Goal: Task Accomplishment & Management: Use online tool/utility

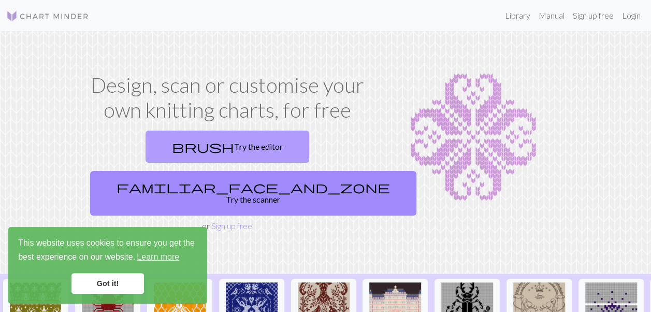
click at [175, 147] on link "brush Try the editor" at bounding box center [227, 146] width 164 height 32
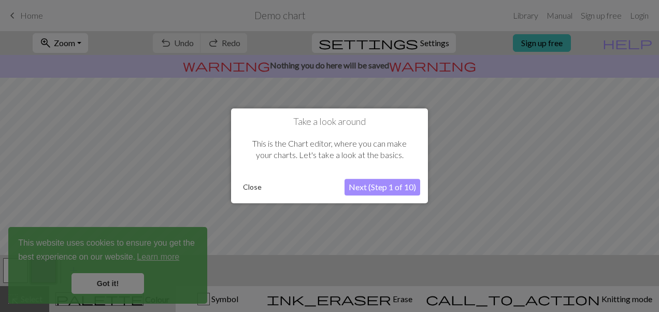
click at [393, 185] on button "Next (Step 1 of 10)" at bounding box center [382, 187] width 76 height 17
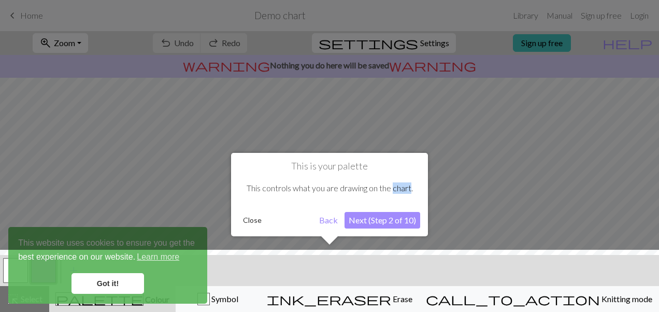
click at [393, 185] on div "This controls what you are drawing on the chart." at bounding box center [329, 188] width 181 height 32
click at [244, 221] on button "Close" at bounding box center [252, 220] width 27 height 16
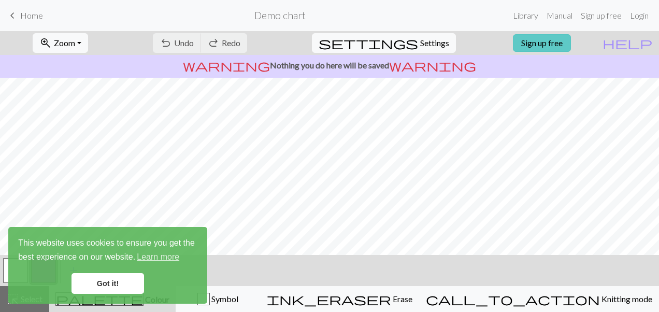
click at [559, 46] on link "Sign up free" at bounding box center [542, 43] width 58 height 18
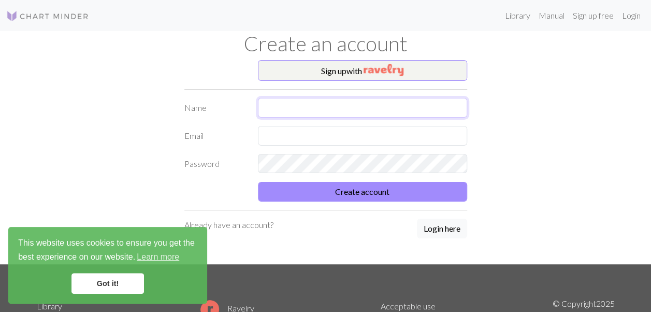
click at [348, 108] on input "text" at bounding box center [362, 108] width 209 height 20
type input "Claude"
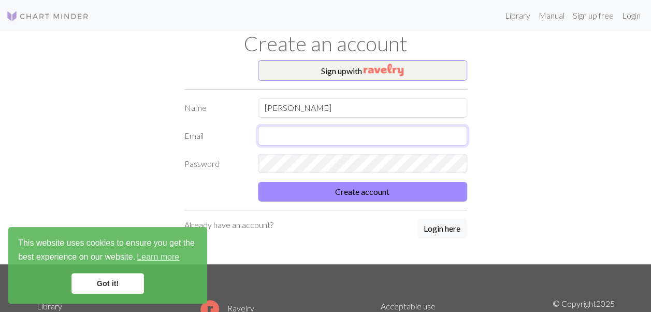
click at [293, 141] on input "text" at bounding box center [362, 136] width 209 height 20
type input "suteraudrey@gmail.com"
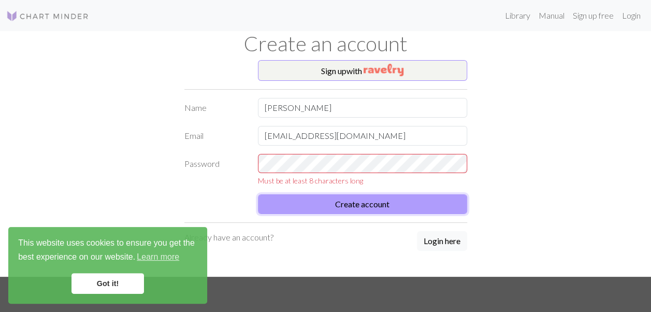
click at [320, 192] on form "Name Claude Email suteraudrey@gmail.com Password Must be at least 8 characters …" at bounding box center [325, 156] width 283 height 116
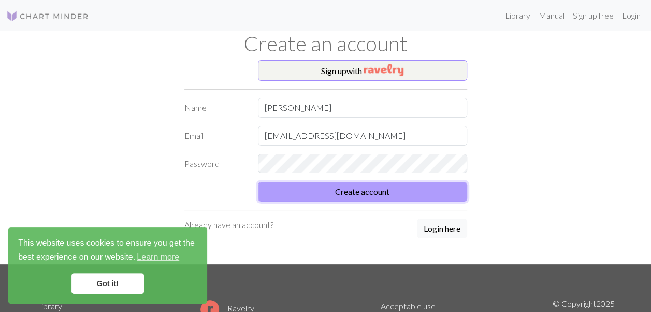
click at [314, 192] on button "Create account" at bounding box center [362, 192] width 209 height 20
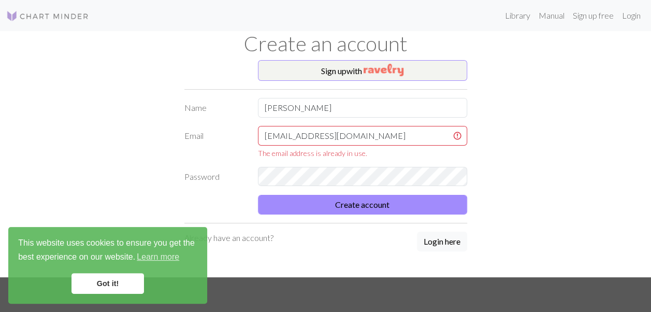
click at [231, 237] on p "Already have an account?" at bounding box center [228, 237] width 89 height 12
click at [253, 236] on p "Already have an account?" at bounding box center [228, 237] width 89 height 12
click at [440, 240] on button "Login here" at bounding box center [442, 241] width 50 height 20
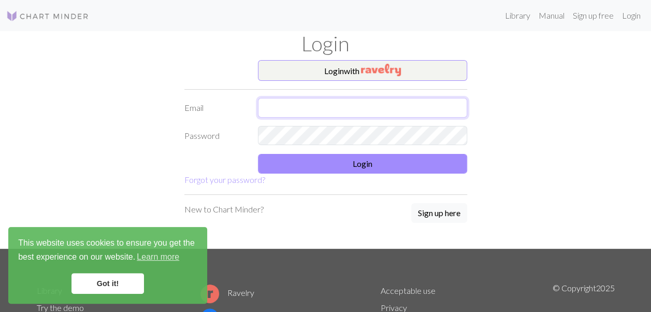
click at [297, 107] on input "text" at bounding box center [362, 108] width 209 height 20
type input "suteraudrey@gmail.com"
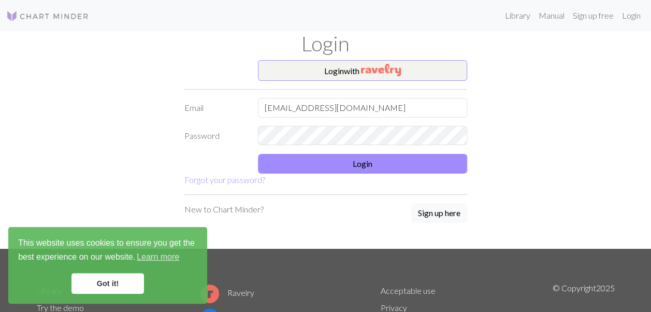
click at [237, 179] on form "Login with Email suteraudrey@gmail.com Password Login Forgot your password?" at bounding box center [325, 123] width 283 height 126
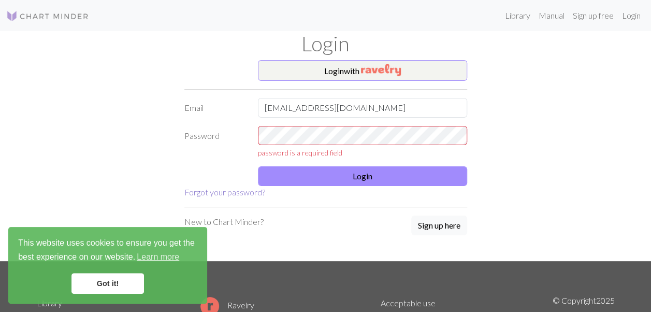
click at [234, 194] on link "Forgot your password?" at bounding box center [224, 192] width 81 height 10
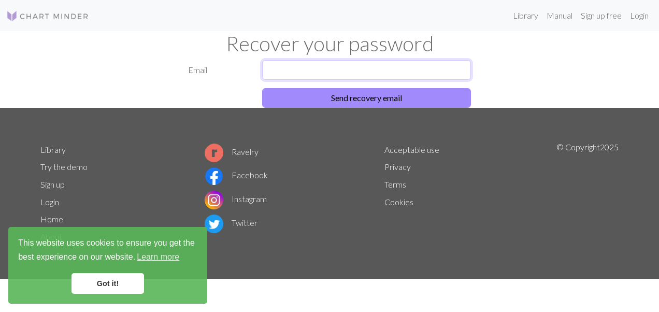
click at [305, 69] on input "text" at bounding box center [366, 70] width 209 height 20
type input "suteraudrey@gmail.com"
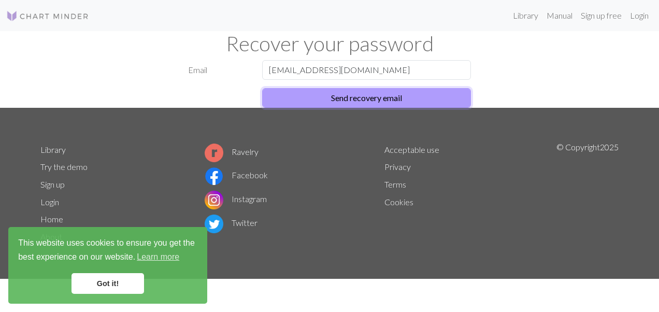
click at [327, 99] on button "Send recovery email" at bounding box center [366, 98] width 209 height 20
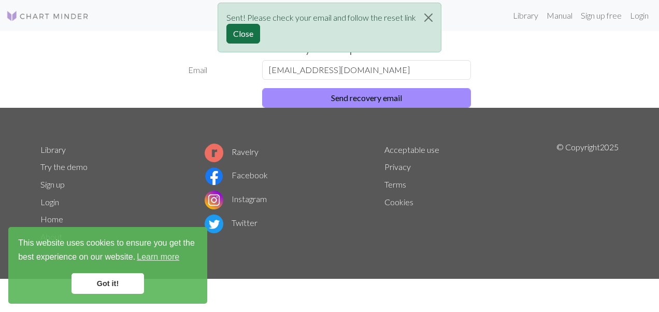
click at [260, 35] on button "Close" at bounding box center [243, 34] width 34 height 20
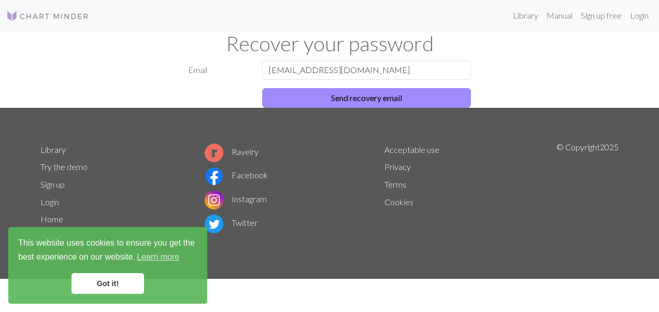
click at [526, 74] on div "Email suteraudrey@gmail.com Send recovery email" at bounding box center [329, 84] width 590 height 48
click at [634, 12] on link "Login" at bounding box center [638, 15] width 27 height 21
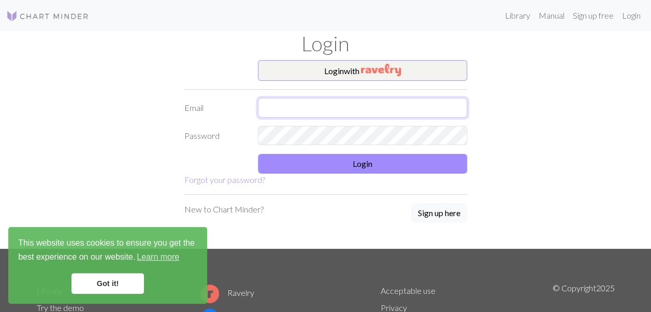
click at [368, 109] on input "text" at bounding box center [362, 108] width 209 height 20
type input "suteraudrey@gmail.com"
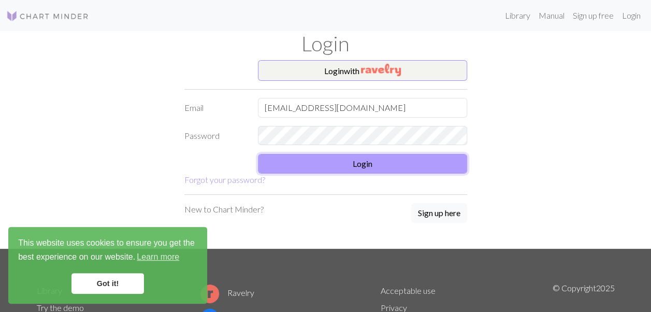
click at [340, 166] on button "Login" at bounding box center [362, 164] width 209 height 20
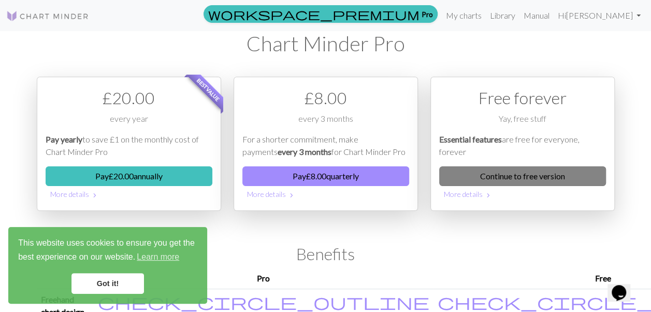
click at [472, 174] on link "Continue to free version" at bounding box center [522, 176] width 167 height 20
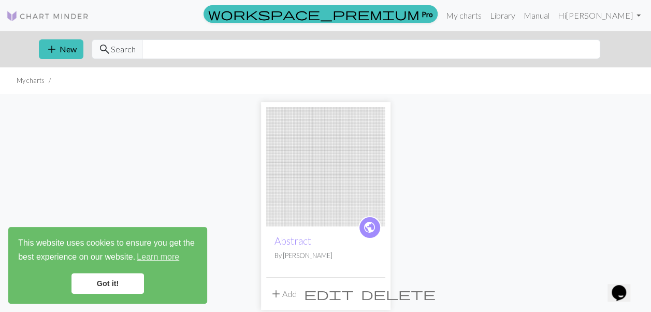
click at [374, 288] on span "delete" at bounding box center [398, 293] width 75 height 14
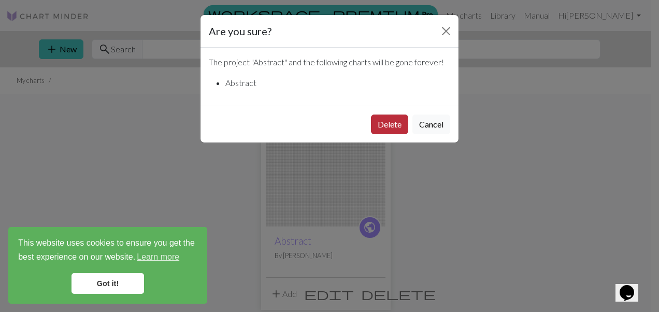
click at [394, 119] on button "Delete" at bounding box center [389, 124] width 37 height 20
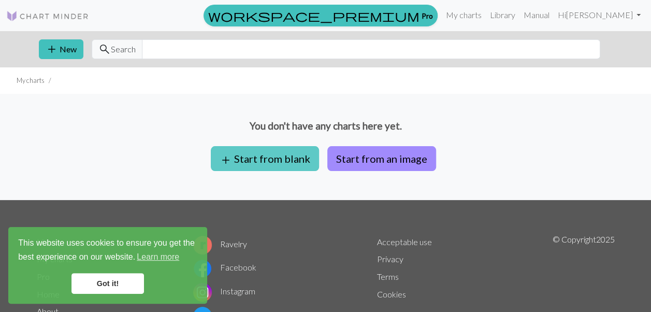
click at [249, 155] on button "add Start from blank" at bounding box center [265, 158] width 108 height 25
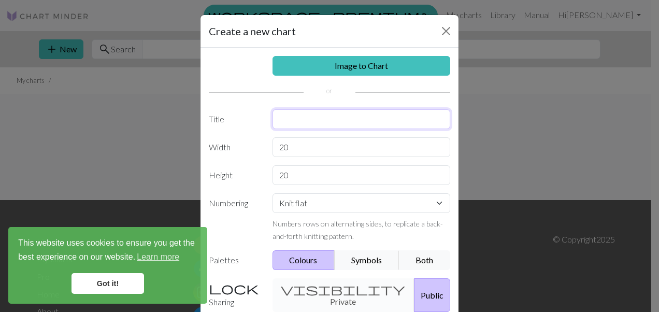
click at [285, 122] on input "text" at bounding box center [361, 119] width 178 height 20
type input "protect the dolls"
drag, startPoint x: 293, startPoint y: 140, endPoint x: 294, endPoint y: 147, distance: 6.8
click at [294, 147] on input "20" at bounding box center [361, 147] width 178 height 20
drag, startPoint x: 294, startPoint y: 147, endPoint x: 250, endPoint y: 142, distance: 44.2
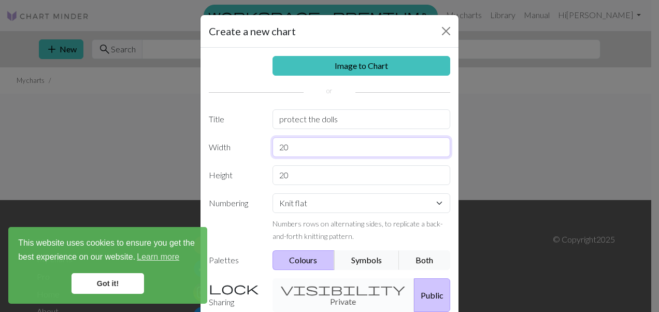
click at [250, 142] on div "Width 20" at bounding box center [329, 147] width 254 height 20
type input "30"
click at [323, 202] on select "Knit flat Knit in the round Lace knitting Cross stitch" at bounding box center [361, 203] width 178 height 20
click at [227, 221] on label "Numbering" at bounding box center [234, 217] width 64 height 49
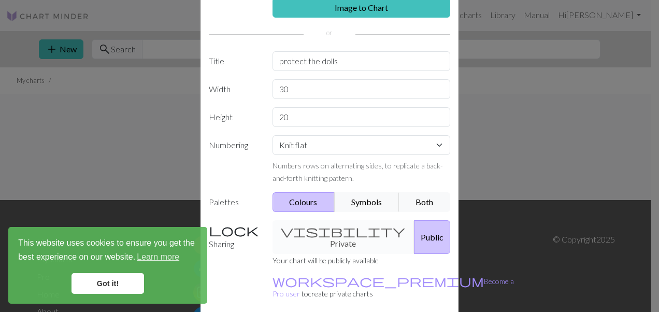
scroll to position [95, 0]
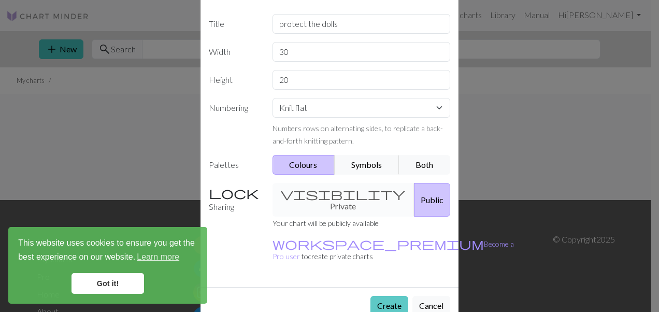
click at [373, 296] on button "Create" at bounding box center [389, 306] width 38 height 20
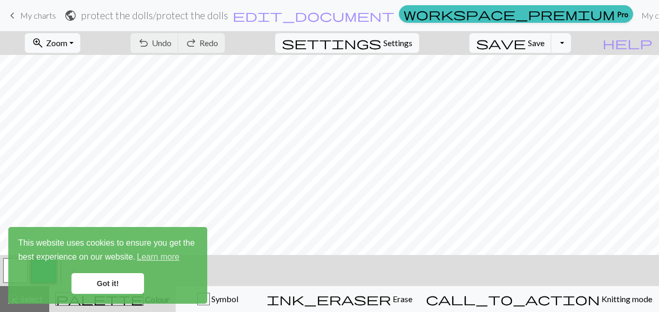
drag, startPoint x: 105, startPoint y: 280, endPoint x: 93, endPoint y: 273, distance: 13.2
click at [105, 281] on link "Got it!" at bounding box center [107, 283] width 72 height 21
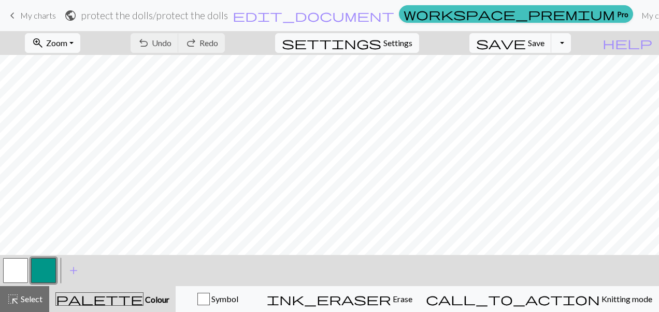
click at [123, 304] on div "palette Colour Colour" at bounding box center [112, 298] width 114 height 13
click at [70, 269] on span "add" at bounding box center [73, 270] width 12 height 14
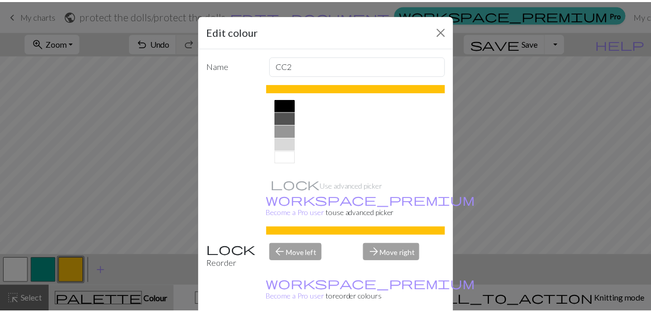
scroll to position [164, 0]
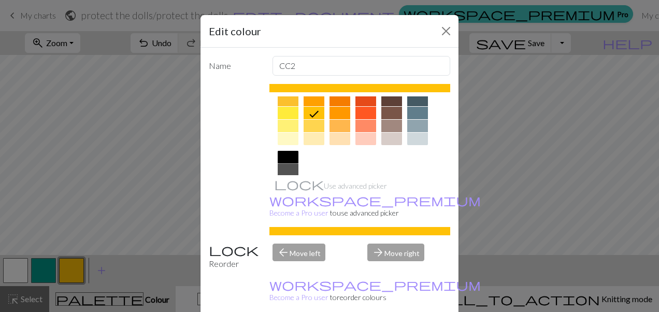
click at [279, 154] on div at bounding box center [287, 157] width 21 height 12
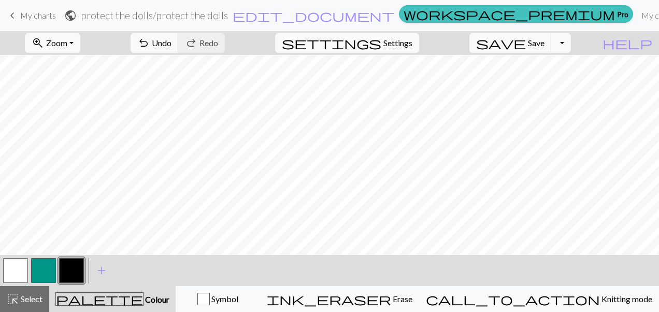
click at [68, 266] on button "button" at bounding box center [71, 270] width 25 height 25
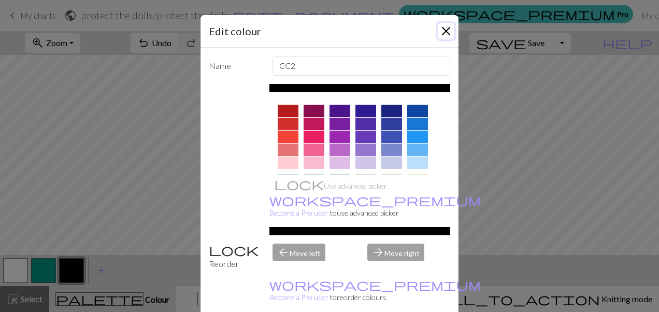
click at [444, 38] on button "Close" at bounding box center [445, 31] width 17 height 17
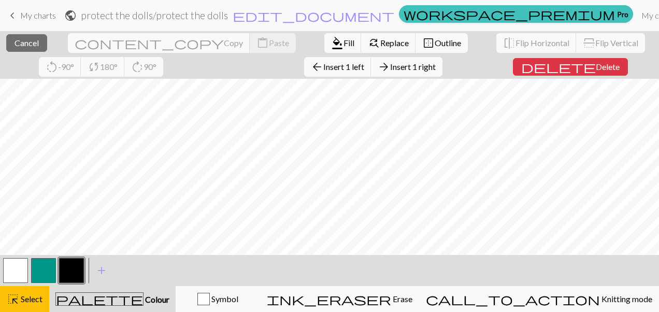
click at [289, 71] on div "close Cancel content_copy Copy content_paste Paste format_color_fill Fill find_…" at bounding box center [329, 55] width 659 height 48
click at [70, 274] on button "button" at bounding box center [71, 270] width 25 height 25
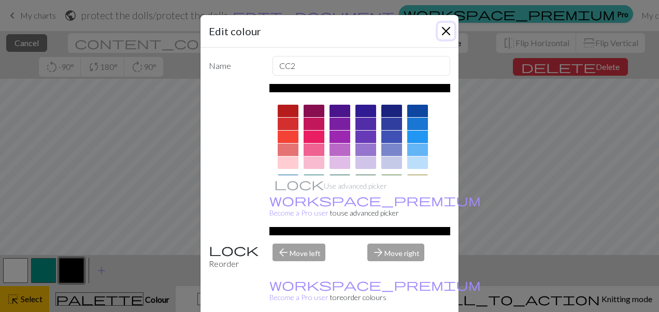
click at [438, 29] on button "Close" at bounding box center [445, 31] width 17 height 17
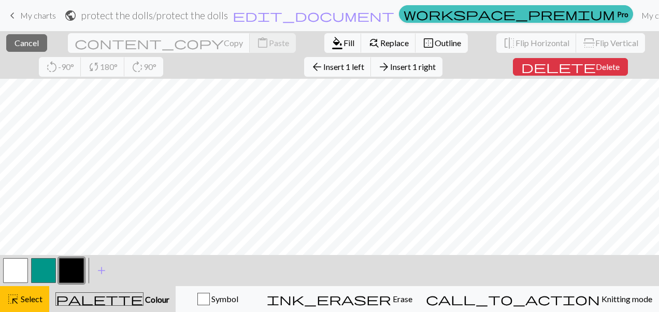
click at [143, 299] on span "Colour" at bounding box center [156, 299] width 26 height 10
click at [143, 298] on span "Colour" at bounding box center [156, 299] width 26 height 10
click at [143, 295] on span "Colour" at bounding box center [156, 299] width 26 height 10
click at [115, 298] on span "palette" at bounding box center [99, 298] width 87 height 14
click at [253, 300] on div "Symbol" at bounding box center [217, 299] width 71 height 12
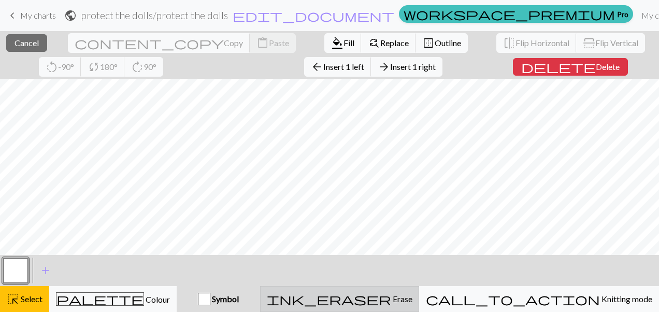
click at [412, 299] on div "ink_eraser Erase Erase" at bounding box center [339, 299] width 145 height 12
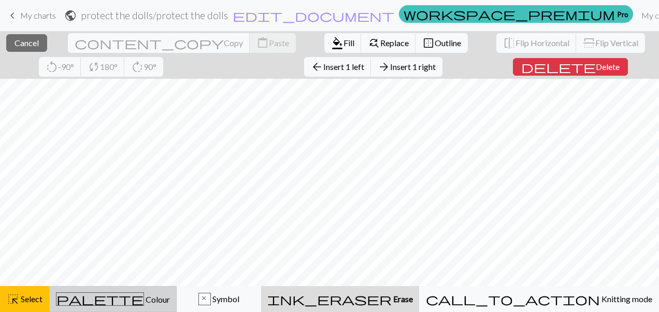
click at [154, 297] on div "palette Colour Colour" at bounding box center [113, 298] width 114 height 13
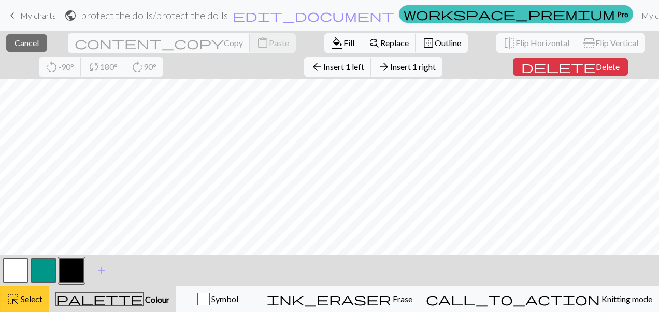
click at [28, 295] on span "Select" at bounding box center [30, 299] width 23 height 10
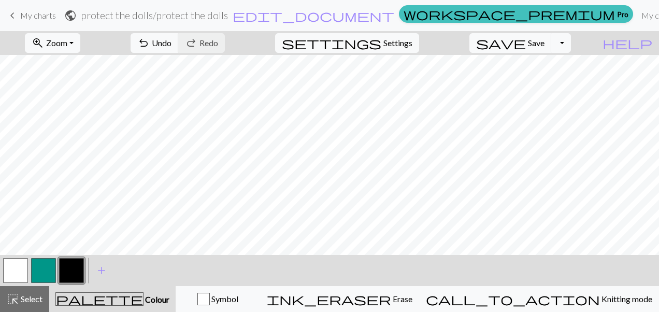
click at [78, 266] on button "button" at bounding box center [71, 270] width 25 height 25
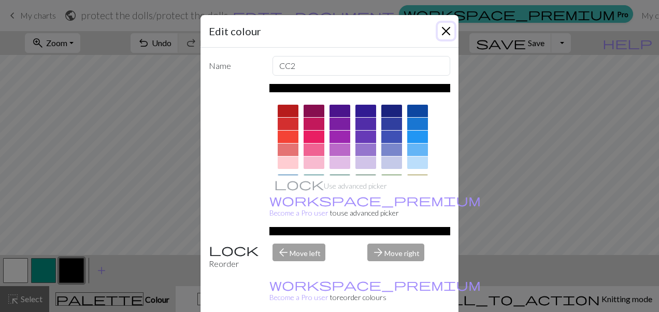
click at [439, 33] on button "Close" at bounding box center [445, 31] width 17 height 17
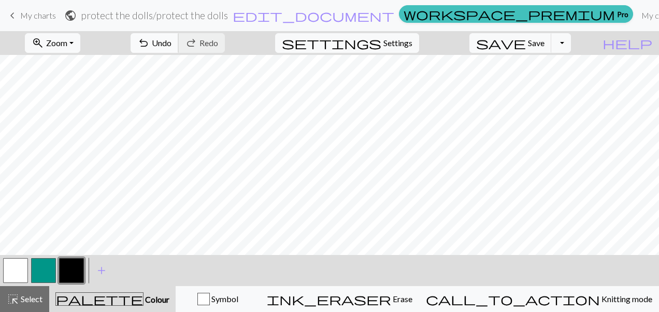
click at [171, 41] on span "Undo" at bounding box center [162, 43] width 20 height 10
click at [12, 17] on span "keyboard_arrow_left" at bounding box center [12, 15] width 12 height 14
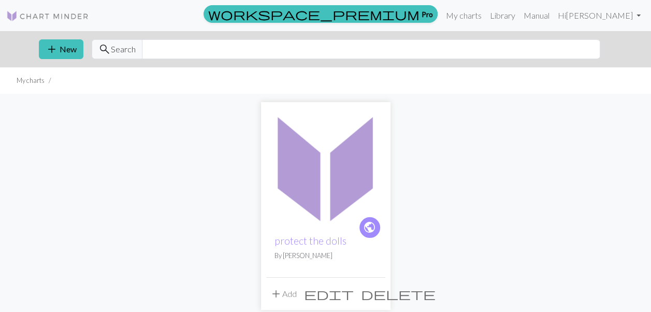
click at [374, 291] on span "delete" at bounding box center [398, 293] width 75 height 14
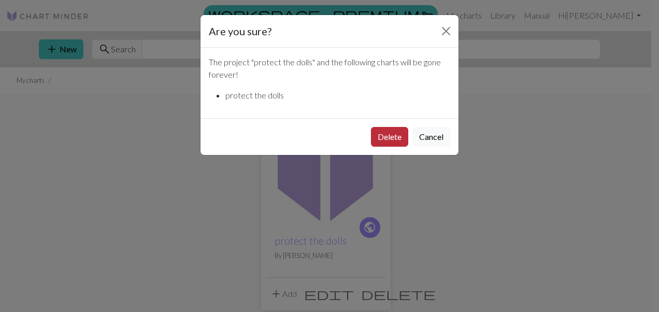
click at [382, 134] on button "Delete" at bounding box center [389, 137] width 37 height 20
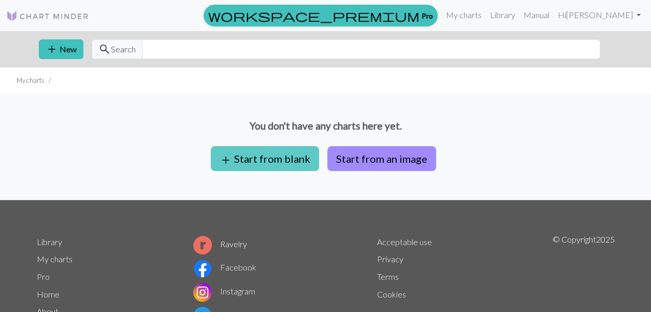
click at [232, 158] on span "add" at bounding box center [226, 160] width 12 height 14
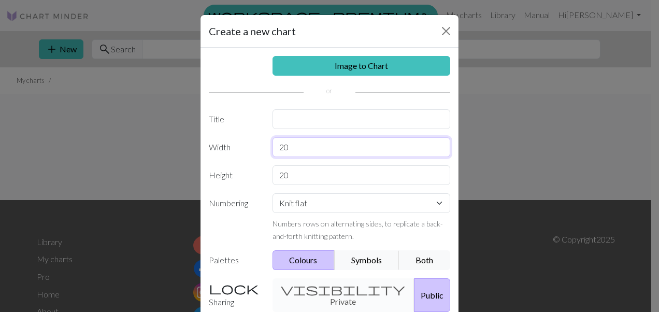
drag, startPoint x: 293, startPoint y: 146, endPoint x: 210, endPoint y: 140, distance: 83.1
click at [210, 140] on div "Width 20" at bounding box center [329, 147] width 254 height 20
type input "40"
drag, startPoint x: 295, startPoint y: 175, endPoint x: 254, endPoint y: 173, distance: 41.5
click at [254, 173] on div "Height 20" at bounding box center [329, 175] width 254 height 20
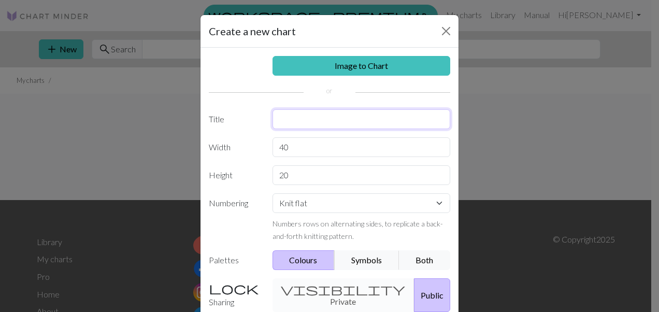
click at [301, 119] on input "text" at bounding box center [361, 119] width 178 height 20
type input "protect the dolls"
click at [335, 285] on div "visibility Private Public" at bounding box center [361, 295] width 191 height 34
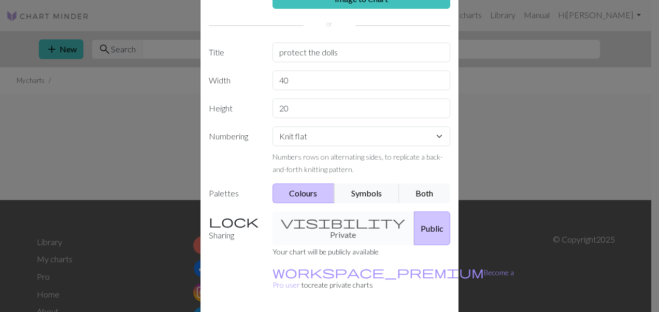
scroll to position [95, 0]
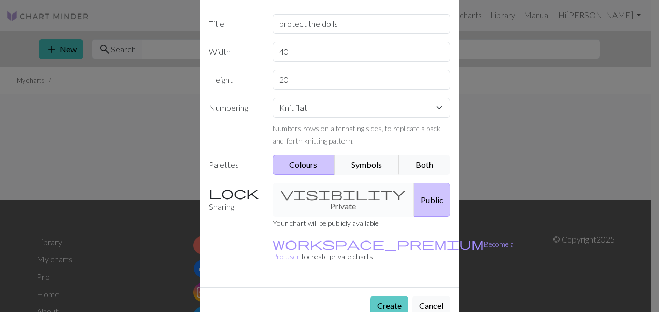
click at [384, 296] on button "Create" at bounding box center [389, 306] width 38 height 20
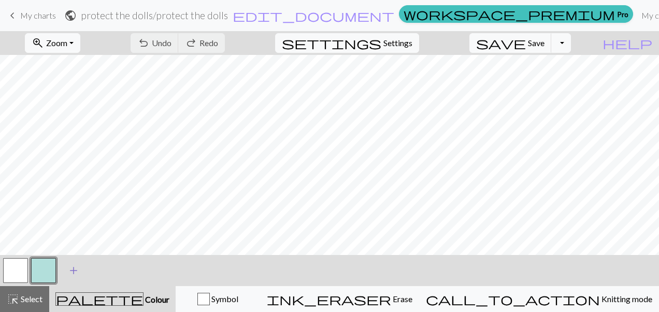
click at [68, 266] on span "add" at bounding box center [73, 270] width 12 height 14
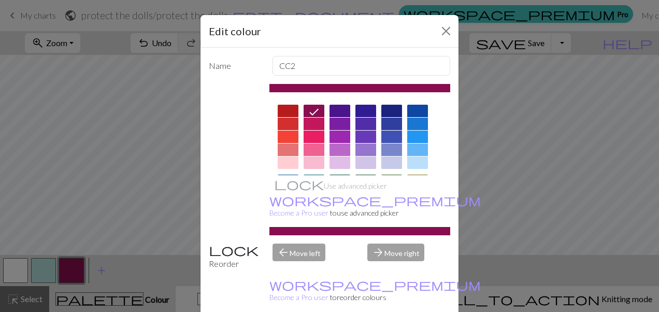
scroll to position [215, 0]
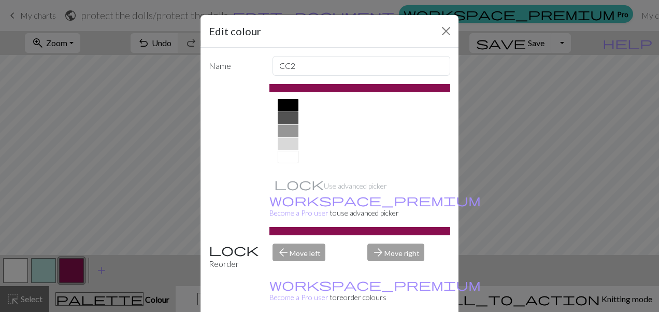
click at [282, 108] on div at bounding box center [287, 105] width 21 height 12
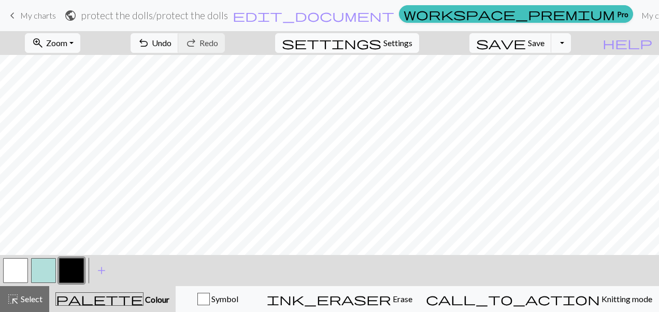
click at [381, 37] on span "settings" at bounding box center [331, 43] width 99 height 14
select select "aran"
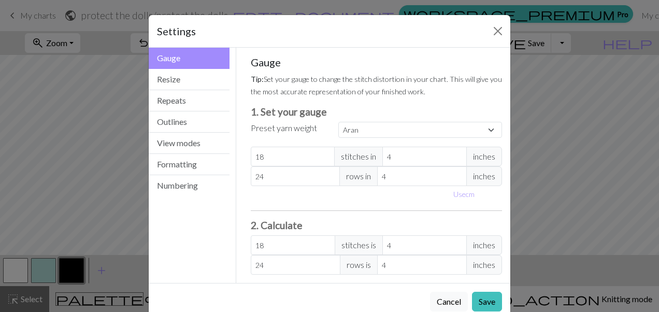
scroll to position [20, 0]
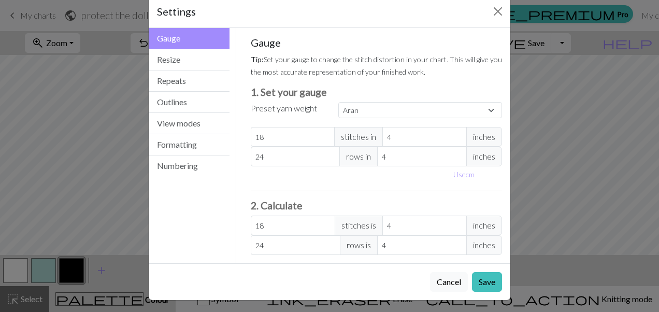
click at [190, 45] on button "Gauge" at bounding box center [189, 38] width 81 height 21
click at [191, 59] on button "Resize" at bounding box center [189, 59] width 81 height 21
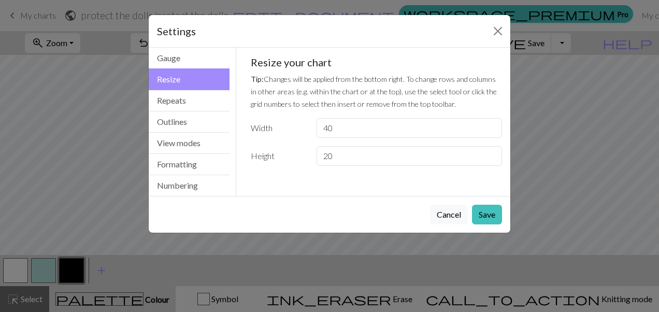
scroll to position [0, 0]
drag, startPoint x: 333, startPoint y: 128, endPoint x: 318, endPoint y: 129, distance: 15.0
click at [318, 129] on input "40" at bounding box center [408, 128] width 185 height 20
type input "35"
click at [497, 214] on button "Save" at bounding box center [487, 214] width 30 height 20
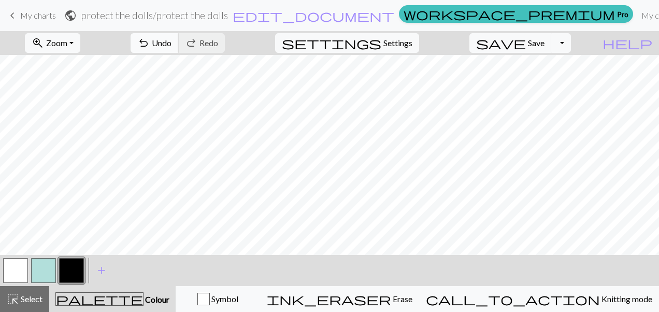
click at [171, 46] on span "Undo" at bounding box center [162, 43] width 20 height 10
click at [171, 45] on span "Undo" at bounding box center [162, 43] width 20 height 10
click at [171, 40] on span "Undo" at bounding box center [162, 43] width 20 height 10
drag, startPoint x: 209, startPoint y: 36, endPoint x: 215, endPoint y: 51, distance: 16.2
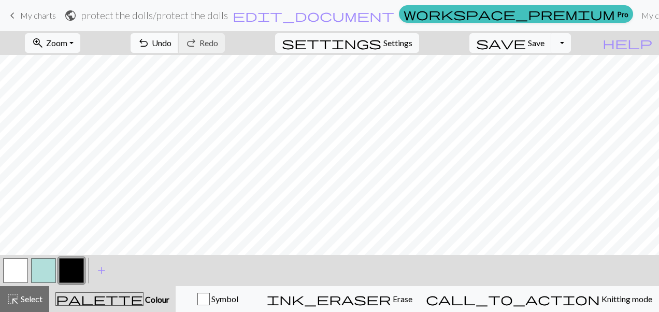
click at [179, 40] on button "undo Undo Undo" at bounding box center [154, 43] width 48 height 20
drag, startPoint x: 449, startPoint y: 297, endPoint x: 446, endPoint y: 279, distance: 18.4
click at [412, 296] on div "ink_eraser Erase Erase" at bounding box center [339, 299] width 145 height 12
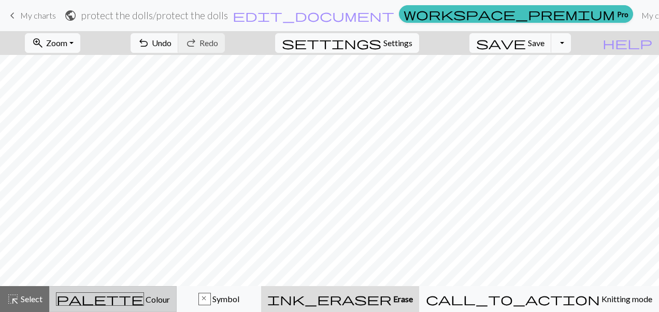
click at [152, 297] on div "palette Colour Colour" at bounding box center [113, 298] width 114 height 13
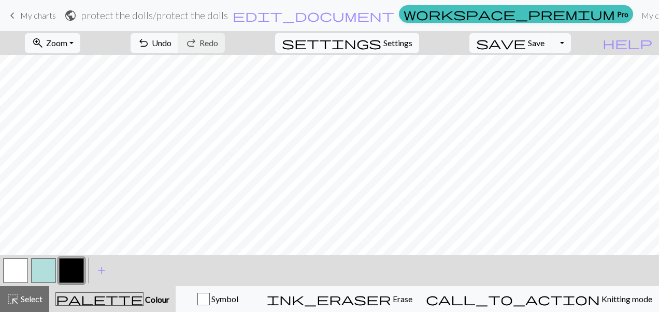
click at [402, 40] on span "Settings" at bounding box center [397, 43] width 29 height 12
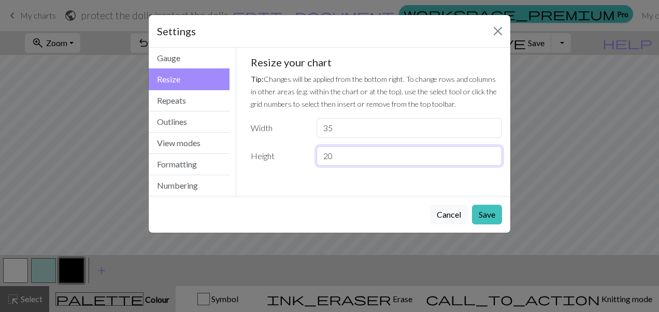
drag, startPoint x: 358, startPoint y: 156, endPoint x: 284, endPoint y: 147, distance: 75.1
click at [284, 147] on div "Height 20" at bounding box center [376, 156] width 264 height 20
type input "25"
click at [486, 213] on button "Save" at bounding box center [487, 214] width 30 height 20
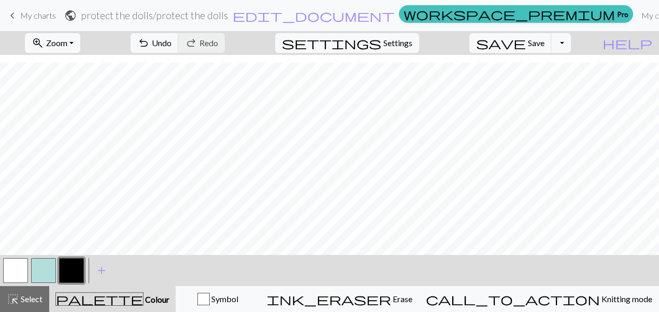
scroll to position [113, 0]
click at [381, 45] on span "settings" at bounding box center [331, 43] width 99 height 14
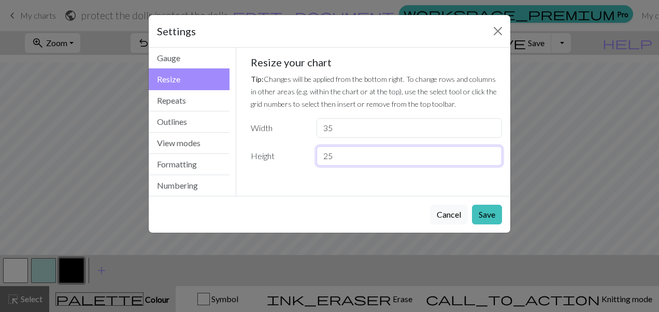
drag, startPoint x: 340, startPoint y: 151, endPoint x: 308, endPoint y: 155, distance: 32.9
click at [308, 155] on div "Height 25" at bounding box center [376, 156] width 264 height 20
type input "20"
click at [480, 210] on button "Save" at bounding box center [487, 214] width 30 height 20
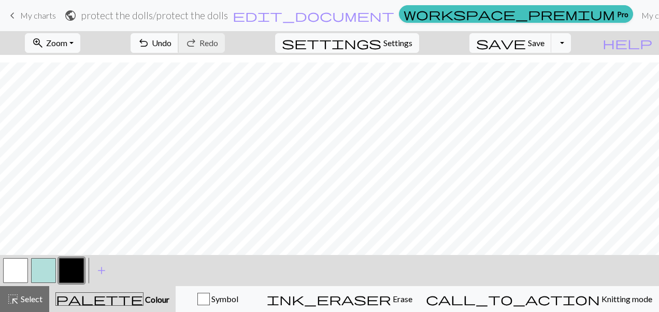
click at [179, 50] on button "undo Undo Undo" at bounding box center [154, 43] width 48 height 20
click at [179, 49] on button "undo Undo Undo" at bounding box center [154, 43] width 48 height 20
click at [179, 34] on button "undo Undo Undo" at bounding box center [154, 43] width 48 height 20
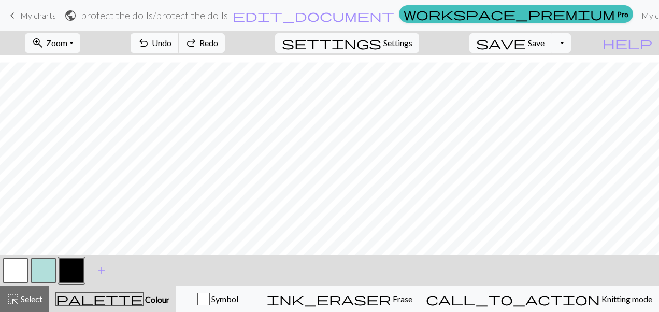
click at [179, 34] on button "undo Undo Undo" at bounding box center [154, 43] width 48 height 20
click at [171, 45] on span "Undo" at bounding box center [162, 43] width 20 height 10
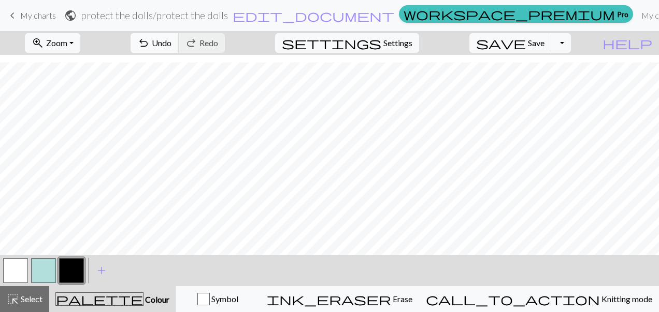
click at [171, 45] on span "Undo" at bounding box center [162, 43] width 20 height 10
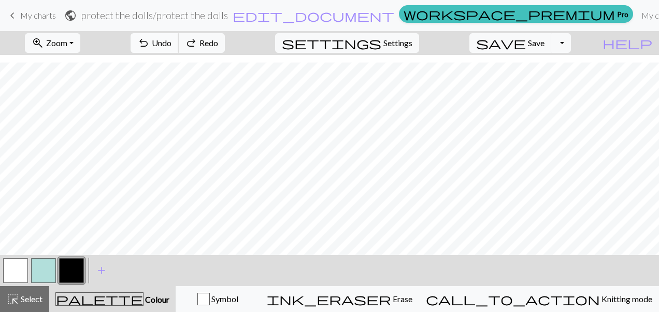
click at [171, 45] on span "Undo" at bounding box center [162, 43] width 20 height 10
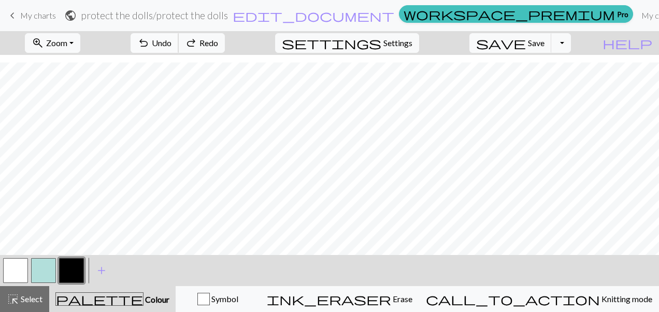
click at [171, 45] on span "Undo" at bounding box center [162, 43] width 20 height 10
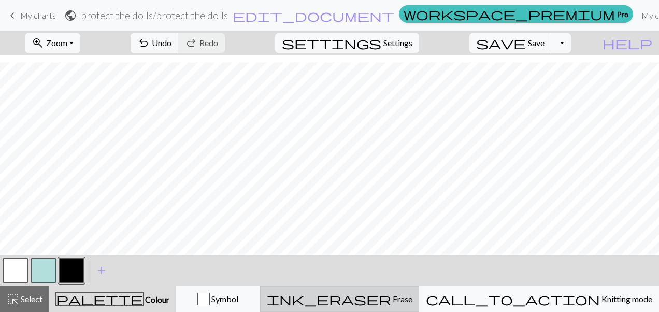
click at [391, 296] on span "ink_eraser" at bounding box center [329, 298] width 124 height 14
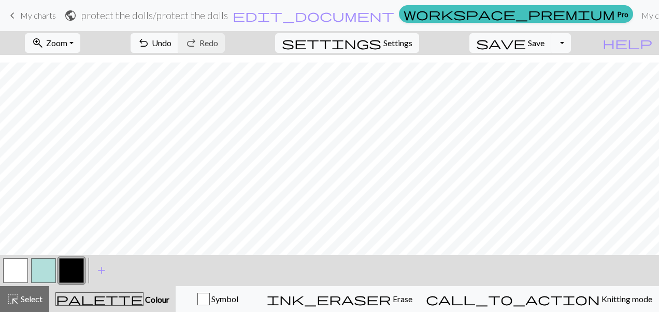
scroll to position [30, 0]
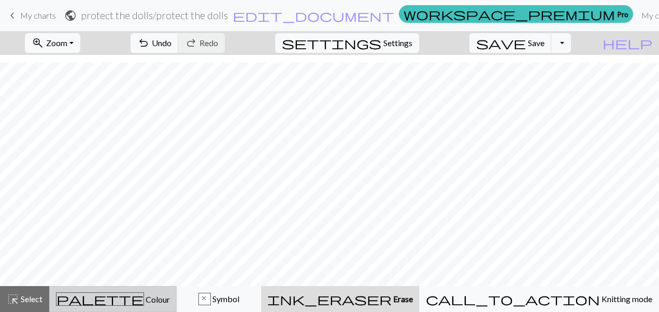
drag, startPoint x: 142, startPoint y: 306, endPoint x: 150, endPoint y: 303, distance: 8.4
click at [143, 306] on button "palette Colour Colour" at bounding box center [112, 299] width 127 height 26
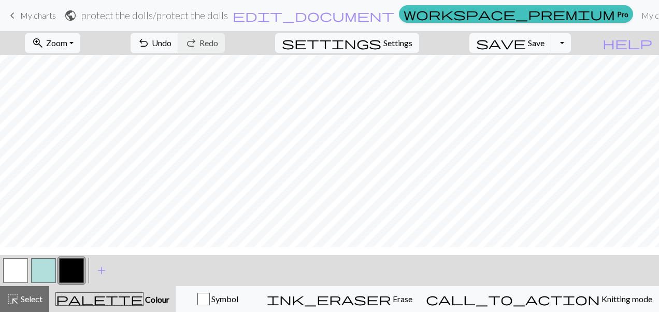
scroll to position [0, 0]
click at [544, 43] on span "Save" at bounding box center [536, 43] width 17 height 10
click at [571, 43] on button "Toggle Dropdown" at bounding box center [561, 43] width 20 height 20
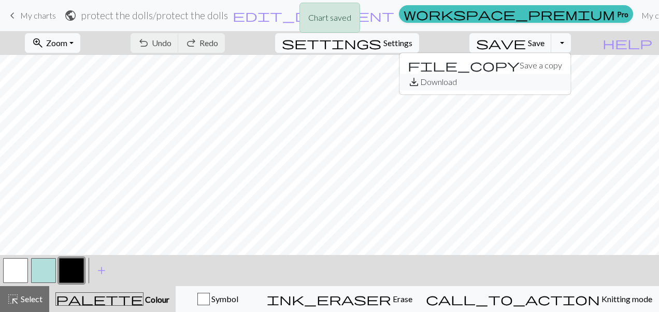
click at [550, 85] on button "save_alt Download" at bounding box center [484, 82] width 171 height 17
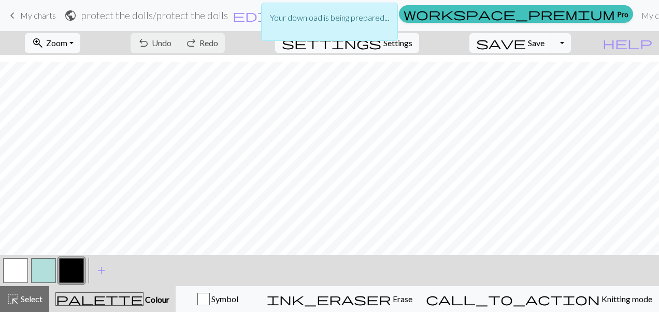
scroll to position [61, 0]
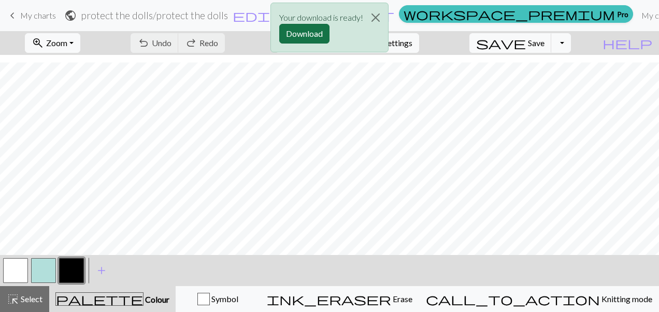
click at [306, 32] on button "Download" at bounding box center [304, 34] width 50 height 20
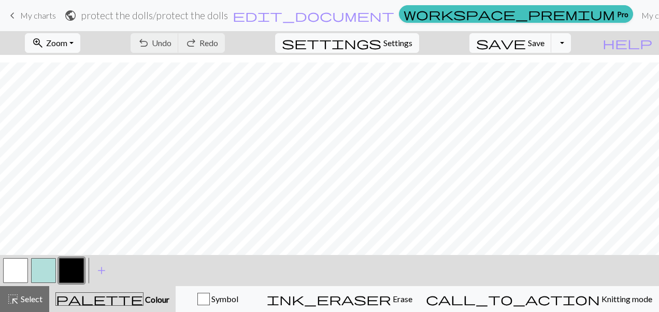
click at [394, 16] on form "public protect the dolls / protect the dolls edit_document Edit settings" at bounding box center [229, 15] width 330 height 20
click at [11, 16] on span "keyboard_arrow_left" at bounding box center [12, 15] width 12 height 14
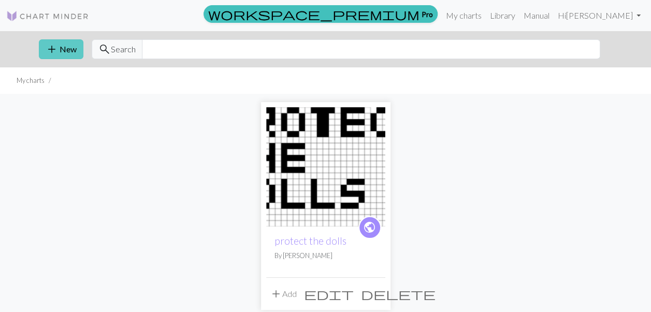
click at [56, 48] on span "add" at bounding box center [52, 49] width 12 height 14
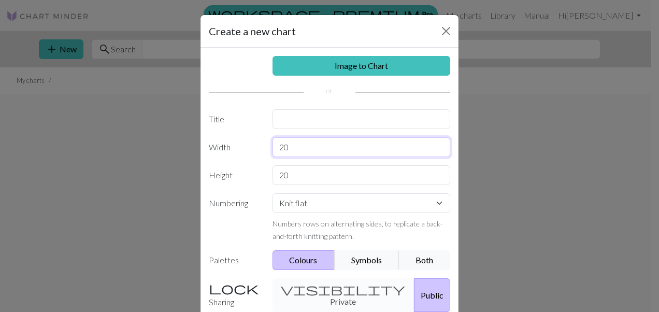
drag, startPoint x: 305, startPoint y: 148, endPoint x: 215, endPoint y: 146, distance: 90.1
click at [215, 146] on div "Width 20" at bounding box center [329, 147] width 254 height 20
type input "25"
click at [291, 129] on div "Image to Chart Title Width 25 Height 20 Numbering Knit flat Knit in the round L…" at bounding box center [329, 215] width 258 height 334
click at [290, 117] on input "text" at bounding box center [361, 119] width 178 height 20
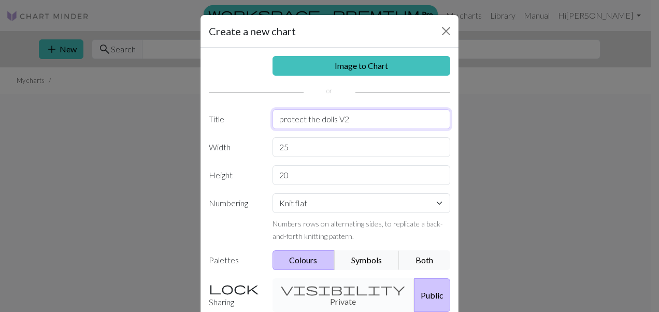
scroll to position [95, 0]
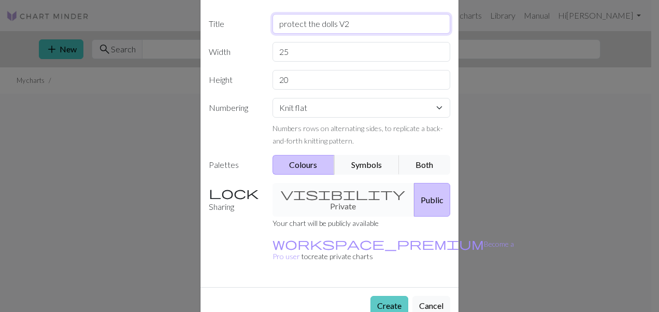
type input "protect the dolls V2"
click at [380, 296] on button "Create" at bounding box center [389, 306] width 38 height 20
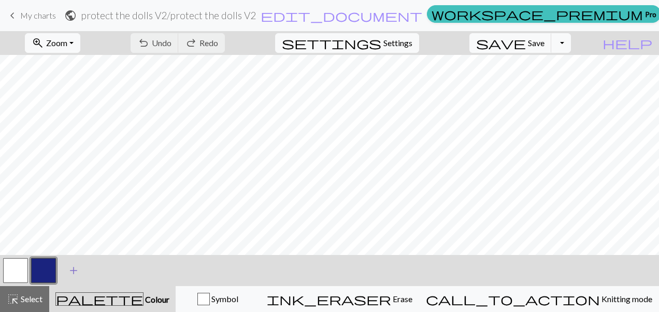
click at [72, 267] on span "add" at bounding box center [73, 270] width 12 height 14
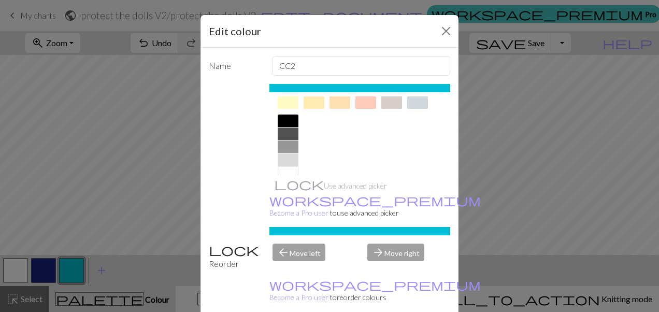
scroll to position [215, 0]
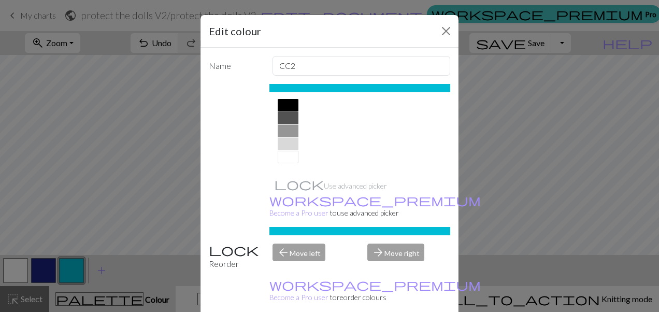
click at [282, 106] on div at bounding box center [287, 105] width 21 height 12
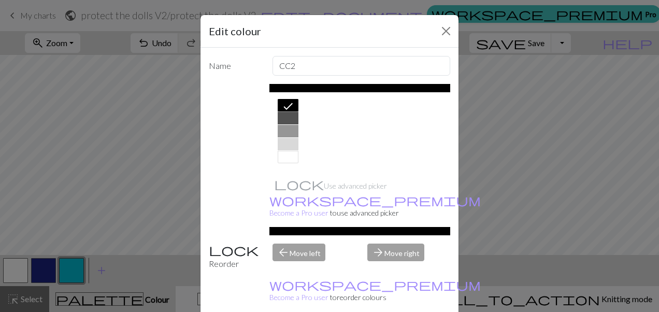
drag, startPoint x: 387, startPoint y: 305, endPoint x: 349, endPoint y: 285, distance: 43.5
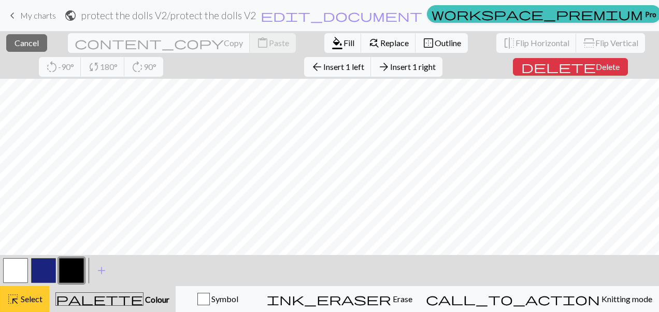
click at [26, 299] on span "Select" at bounding box center [30, 299] width 23 height 10
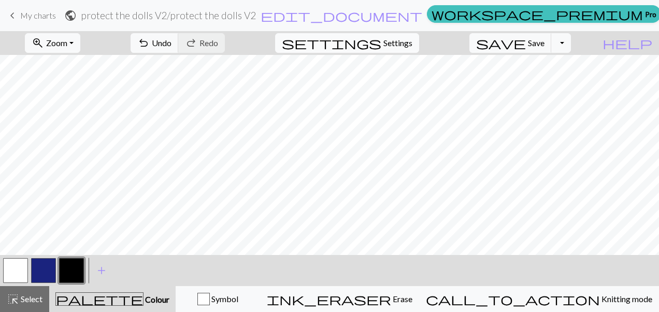
click at [397, 39] on span "Settings" at bounding box center [397, 43] width 29 height 12
select select "aran"
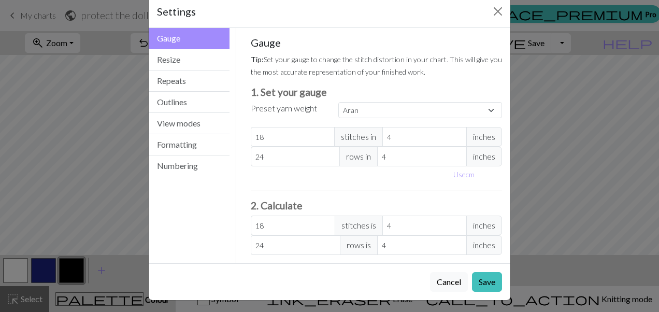
scroll to position [20, 0]
click at [179, 58] on button "Resize" at bounding box center [189, 59] width 81 height 21
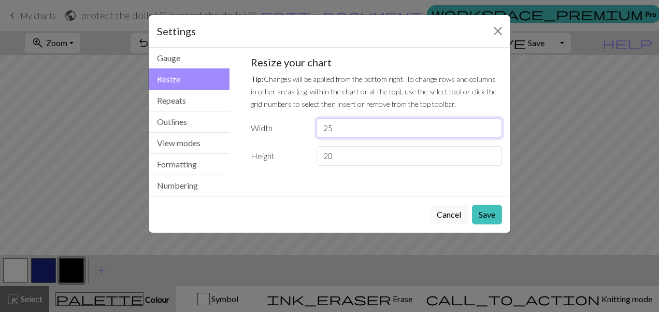
drag, startPoint x: 316, startPoint y: 124, endPoint x: 264, endPoint y: 122, distance: 52.8
click at [264, 122] on div "Width 25" at bounding box center [376, 128] width 264 height 20
type input "30"
click at [482, 207] on button "Save" at bounding box center [487, 214] width 30 height 20
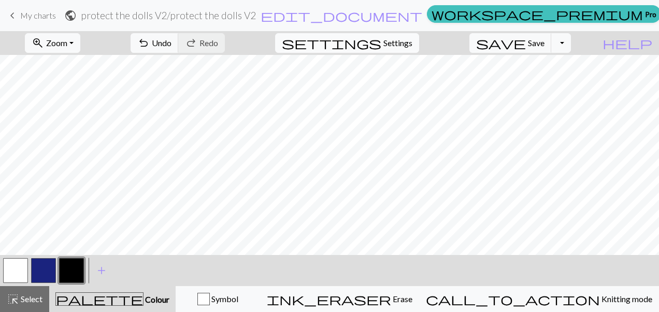
click at [412, 38] on span "Settings" at bounding box center [397, 43] width 29 height 12
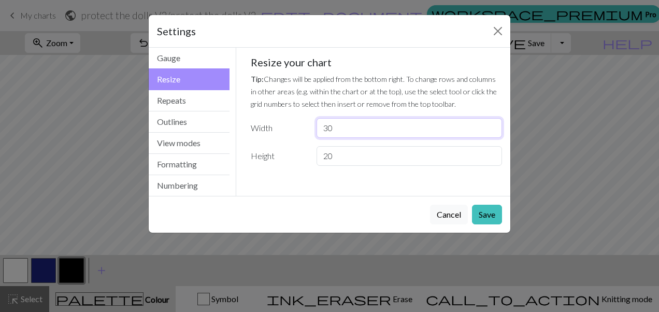
drag, startPoint x: 349, startPoint y: 126, endPoint x: 250, endPoint y: 126, distance: 99.4
click at [250, 126] on div "Width 30" at bounding box center [376, 128] width 264 height 20
type input "2"
type input "35"
click at [478, 215] on button "Save" at bounding box center [487, 214] width 30 height 20
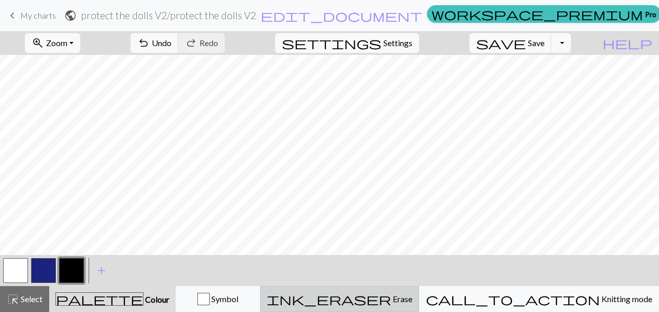
click at [391, 300] on span "ink_eraser" at bounding box center [329, 298] width 124 height 14
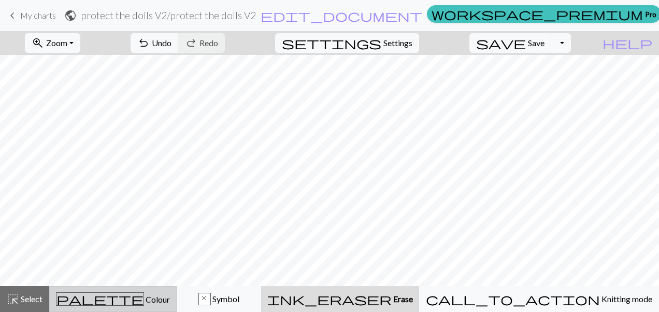
click at [144, 297] on span "Colour" at bounding box center [157, 299] width 26 height 10
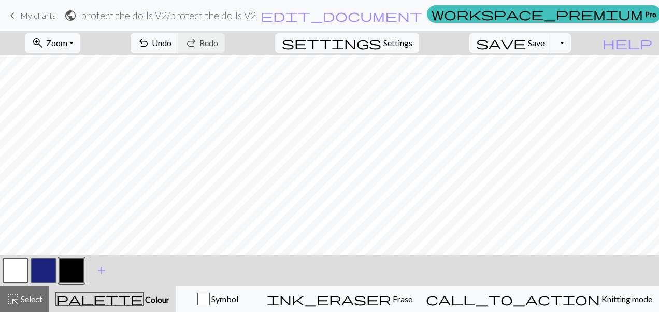
click at [79, 265] on button "button" at bounding box center [71, 270] width 25 height 25
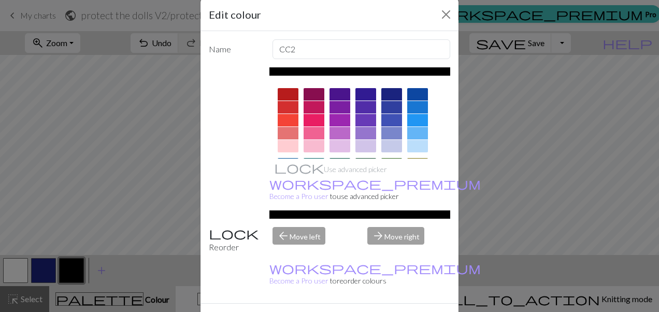
scroll to position [24, 0]
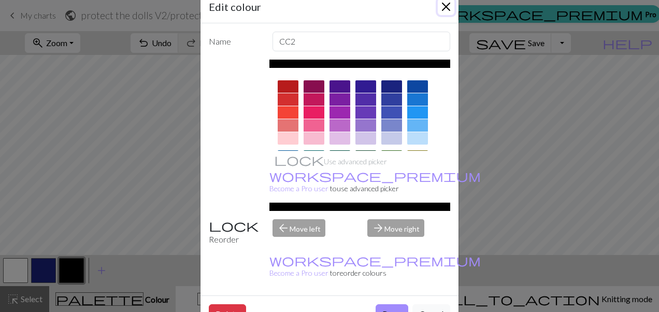
click at [446, 5] on button "Close" at bounding box center [445, 6] width 17 height 17
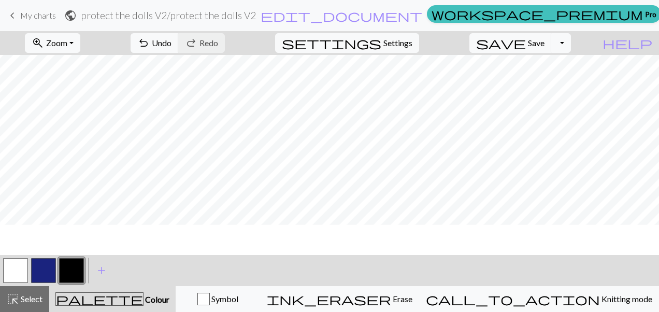
scroll to position [61, 0]
click at [171, 41] on span "Undo" at bounding box center [162, 43] width 20 height 10
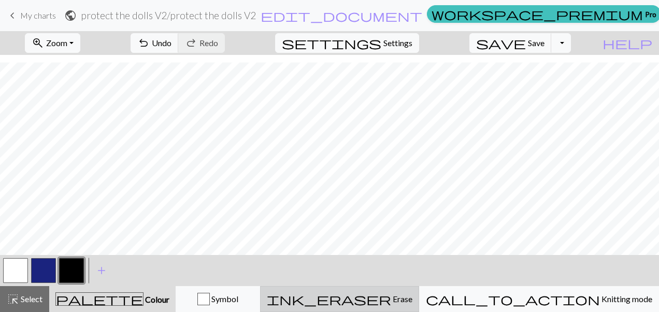
click at [419, 290] on button "ink_eraser Erase Erase" at bounding box center [339, 299] width 159 height 26
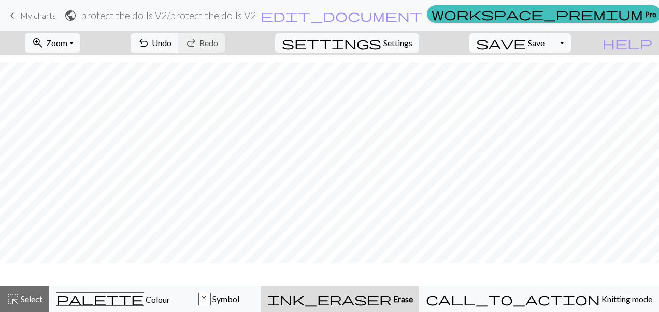
scroll to position [30, 0]
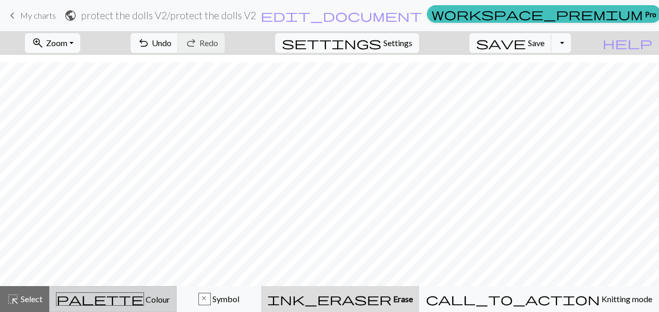
click at [144, 300] on span "Colour" at bounding box center [157, 299] width 26 height 10
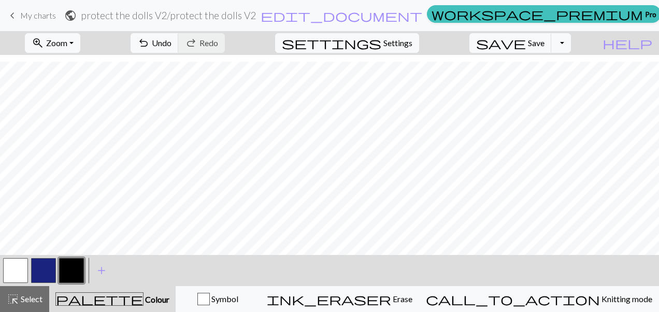
scroll to position [61, 0]
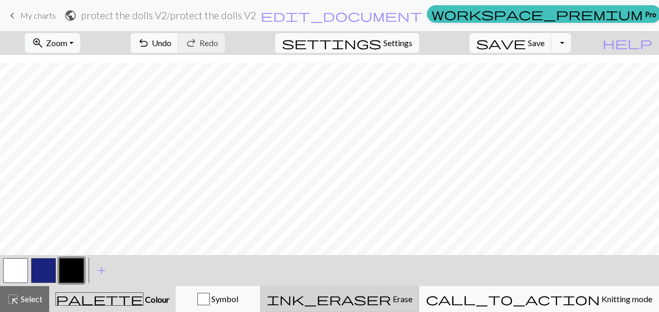
click at [391, 296] on span "ink_eraser" at bounding box center [329, 298] width 124 height 14
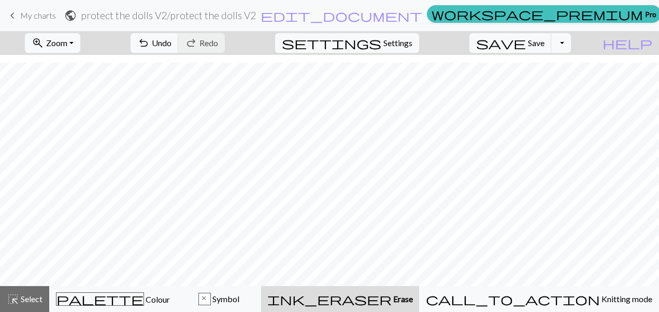
scroll to position [0, 0]
click at [544, 38] on span "Save" at bounding box center [536, 43] width 17 height 10
click at [571, 41] on button "Toggle Dropdown" at bounding box center [561, 43] width 20 height 20
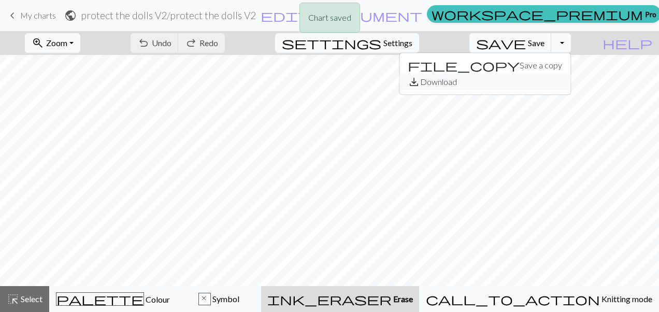
click at [550, 81] on button "save_alt Download" at bounding box center [484, 82] width 171 height 17
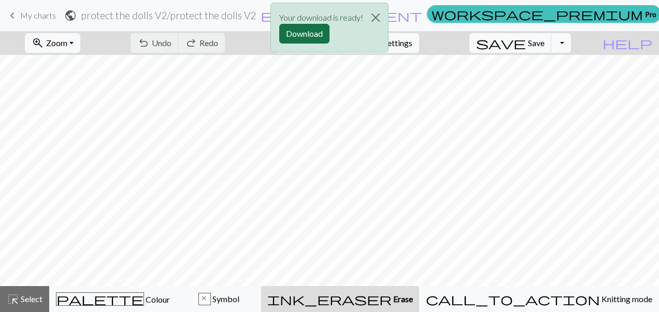
click at [314, 33] on button "Download" at bounding box center [304, 34] width 50 height 20
